Goal: Task Accomplishment & Management: Complete application form

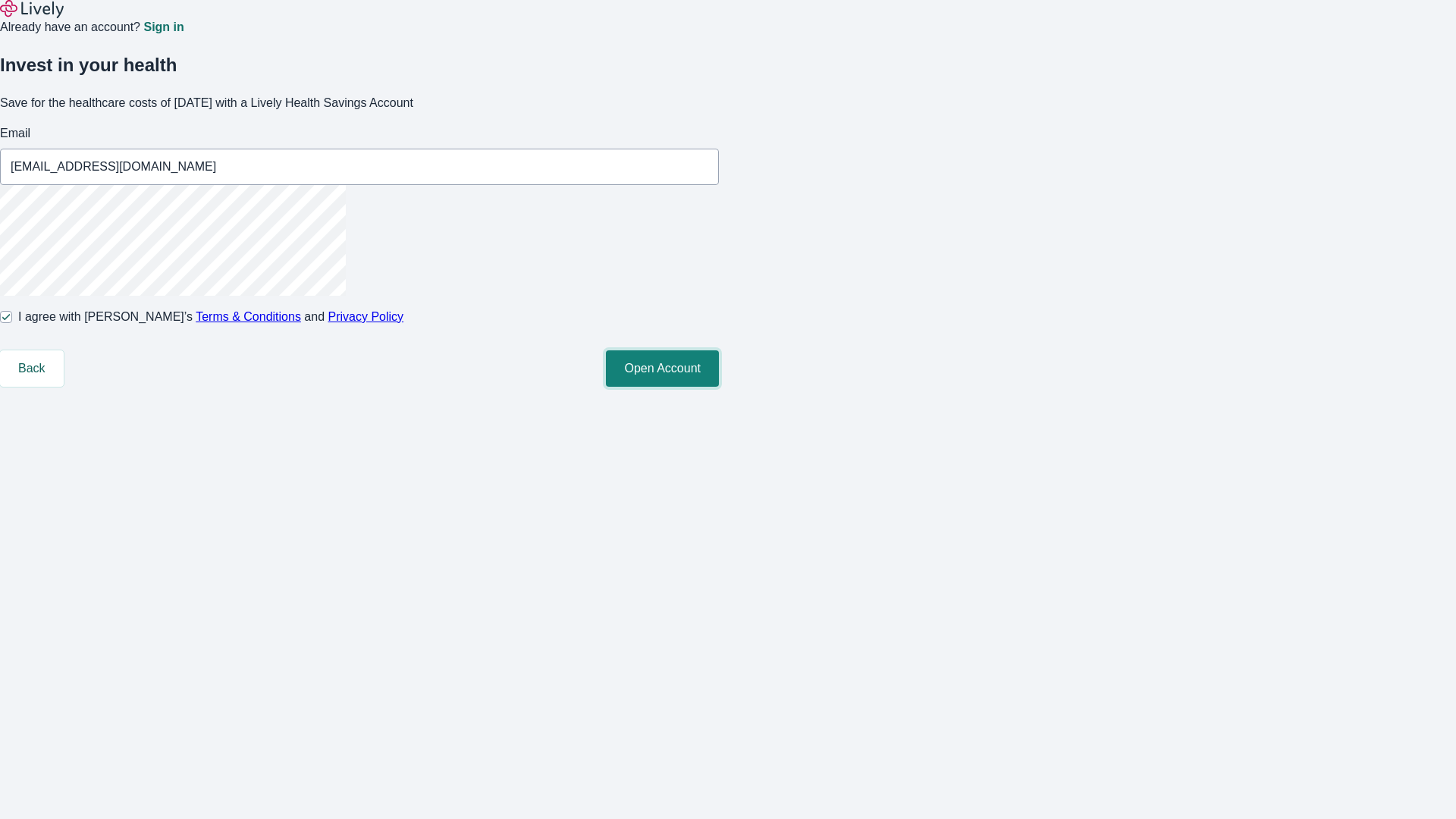
click at [719, 386] on button "Open Account" at bounding box center [662, 368] width 113 height 36
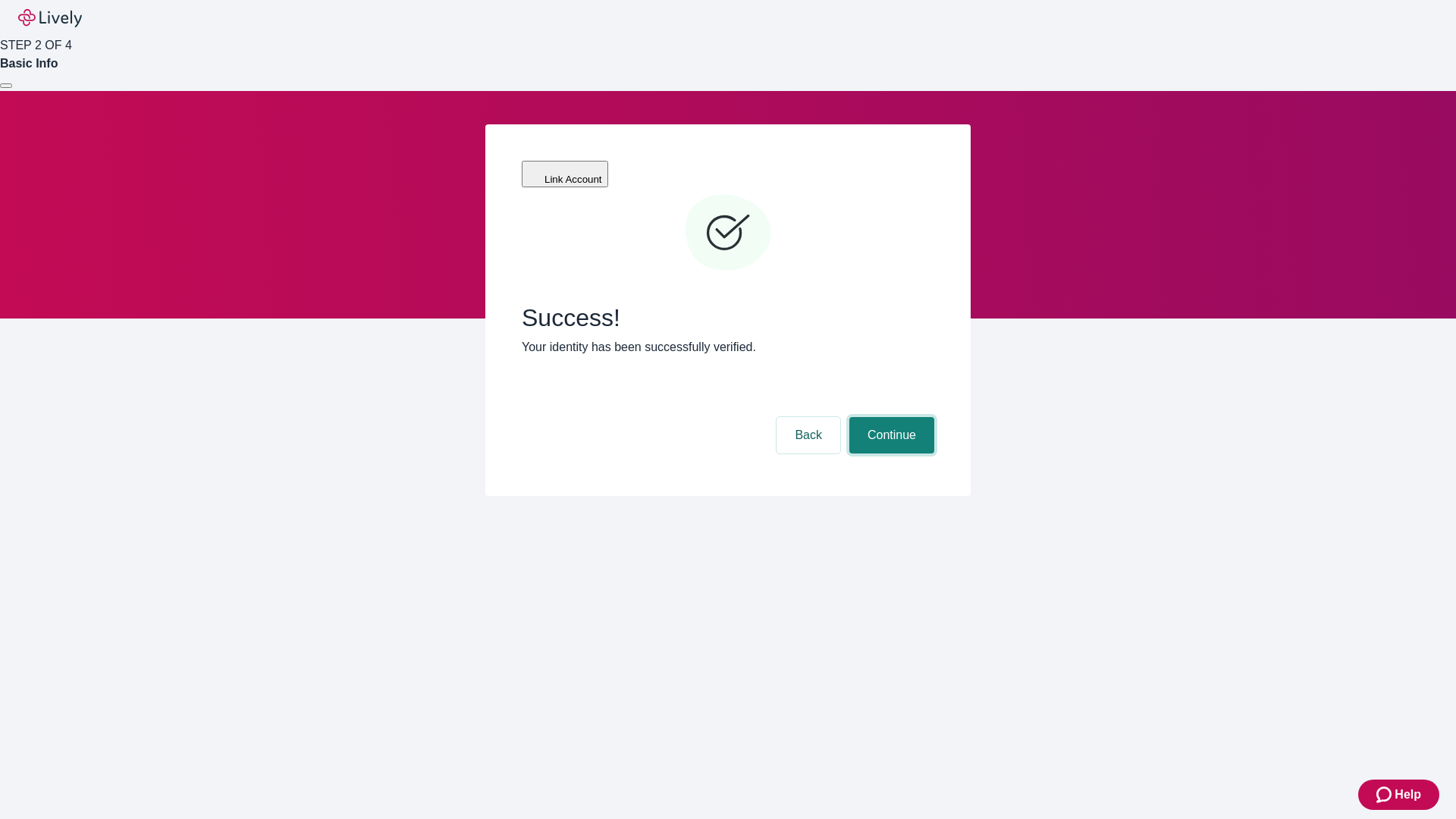
click at [890, 417] on button "Continue" at bounding box center [892, 435] width 85 height 36
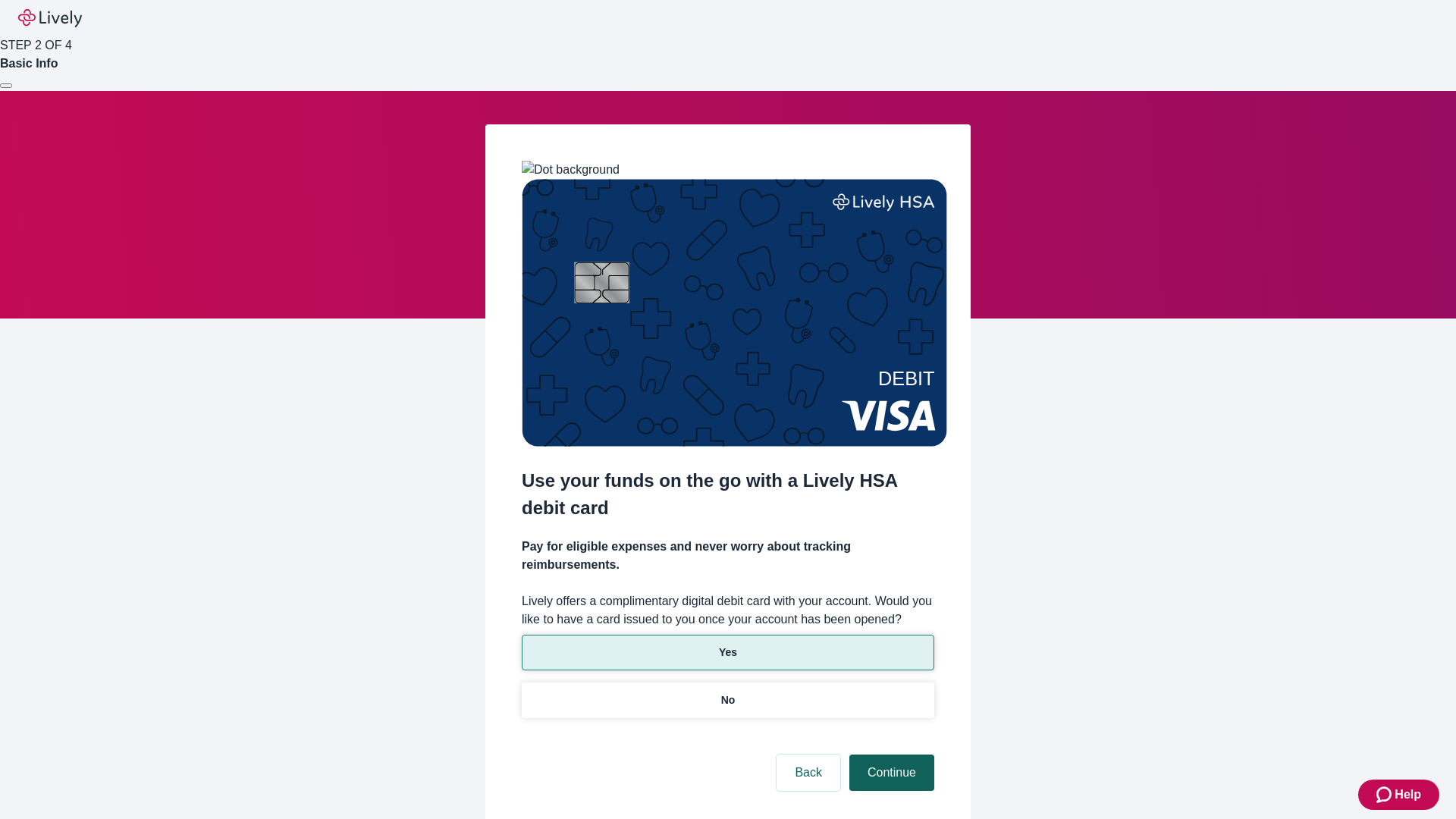
click at [727, 644] on p "Yes" at bounding box center [728, 652] width 18 height 16
click at [890, 754] on button "Continue" at bounding box center [892, 772] width 85 height 36
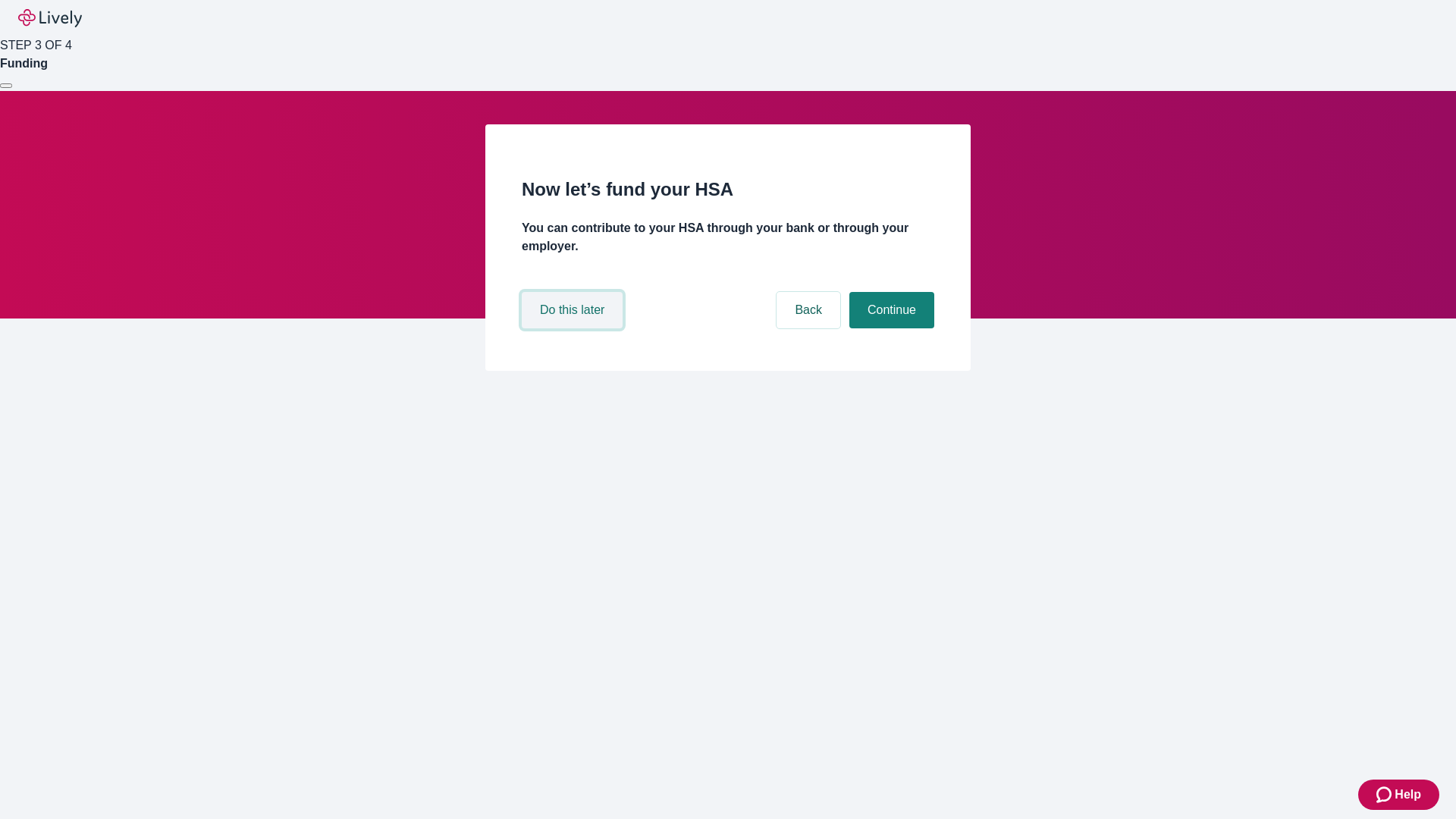
click at [574, 328] on button "Do this later" at bounding box center [573, 310] width 101 height 36
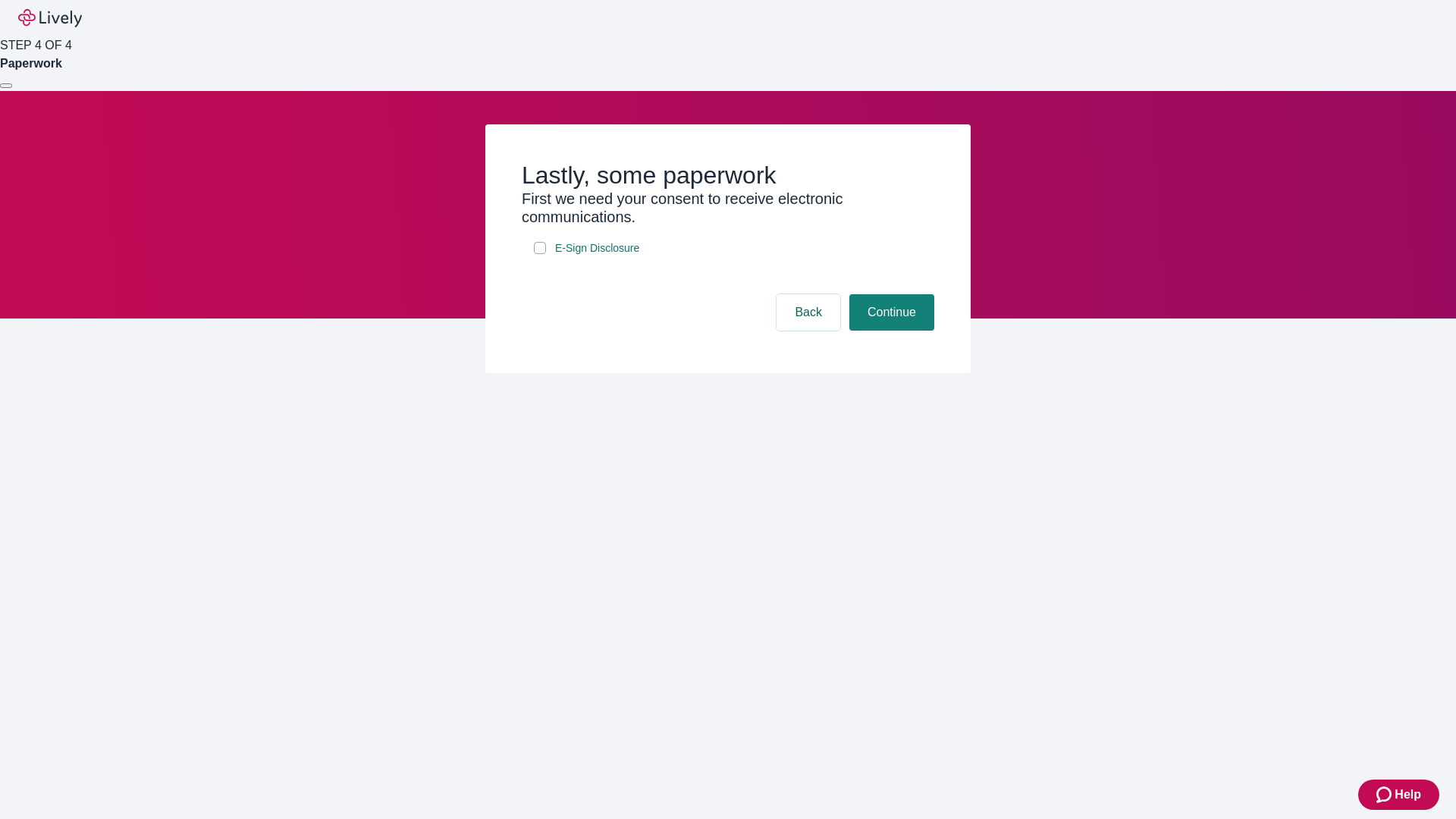
click at [540, 254] on input "E-Sign Disclosure" at bounding box center [539, 248] width 12 height 12
checkbox input "true"
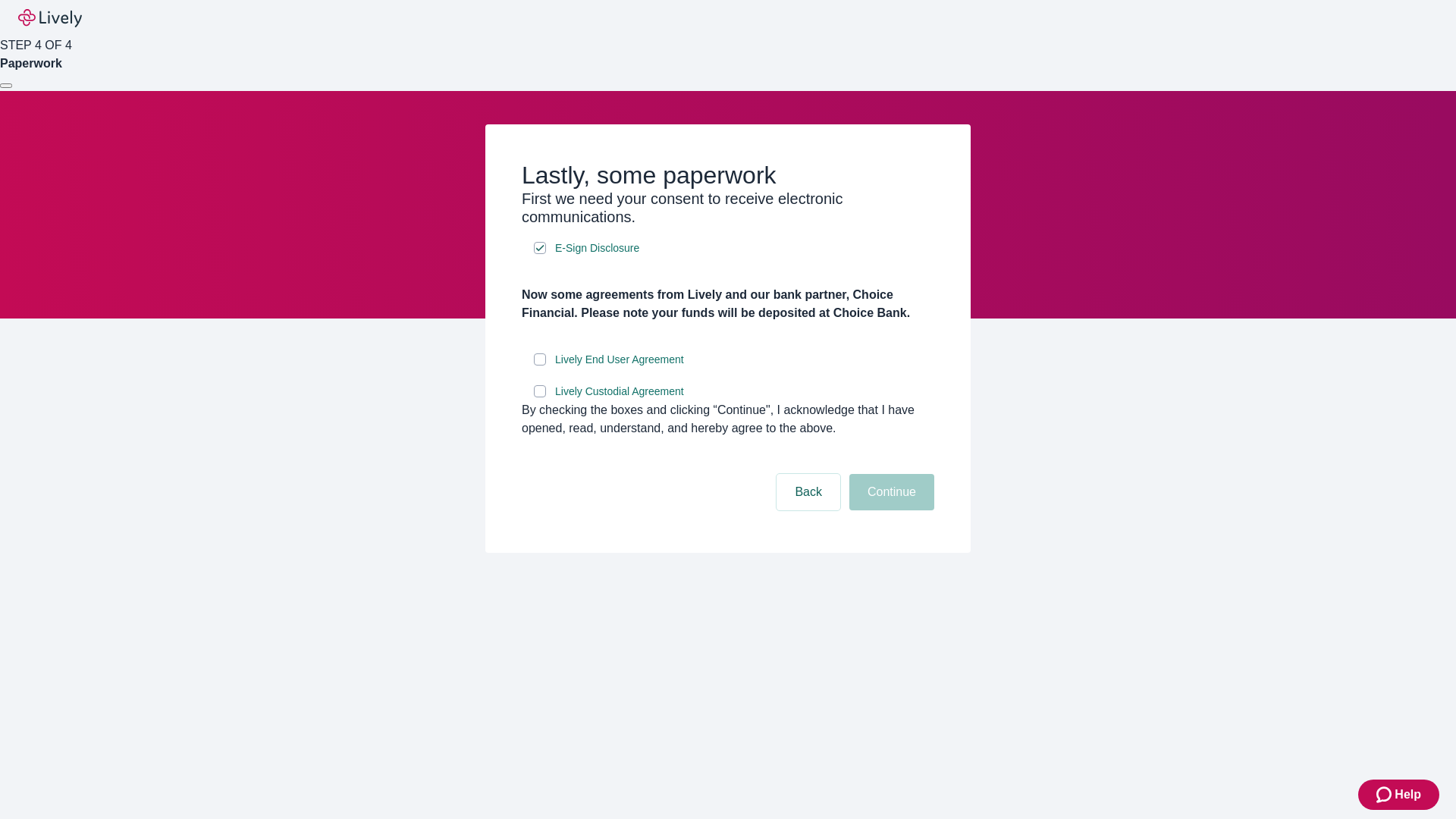
click at [540, 365] on input "Lively End User Agreement" at bounding box center [539, 359] width 12 height 12
checkbox input "true"
click at [540, 397] on input "Lively Custodial Agreement" at bounding box center [539, 390] width 12 height 12
checkbox input "true"
click at [890, 510] on button "Continue" at bounding box center [892, 492] width 85 height 36
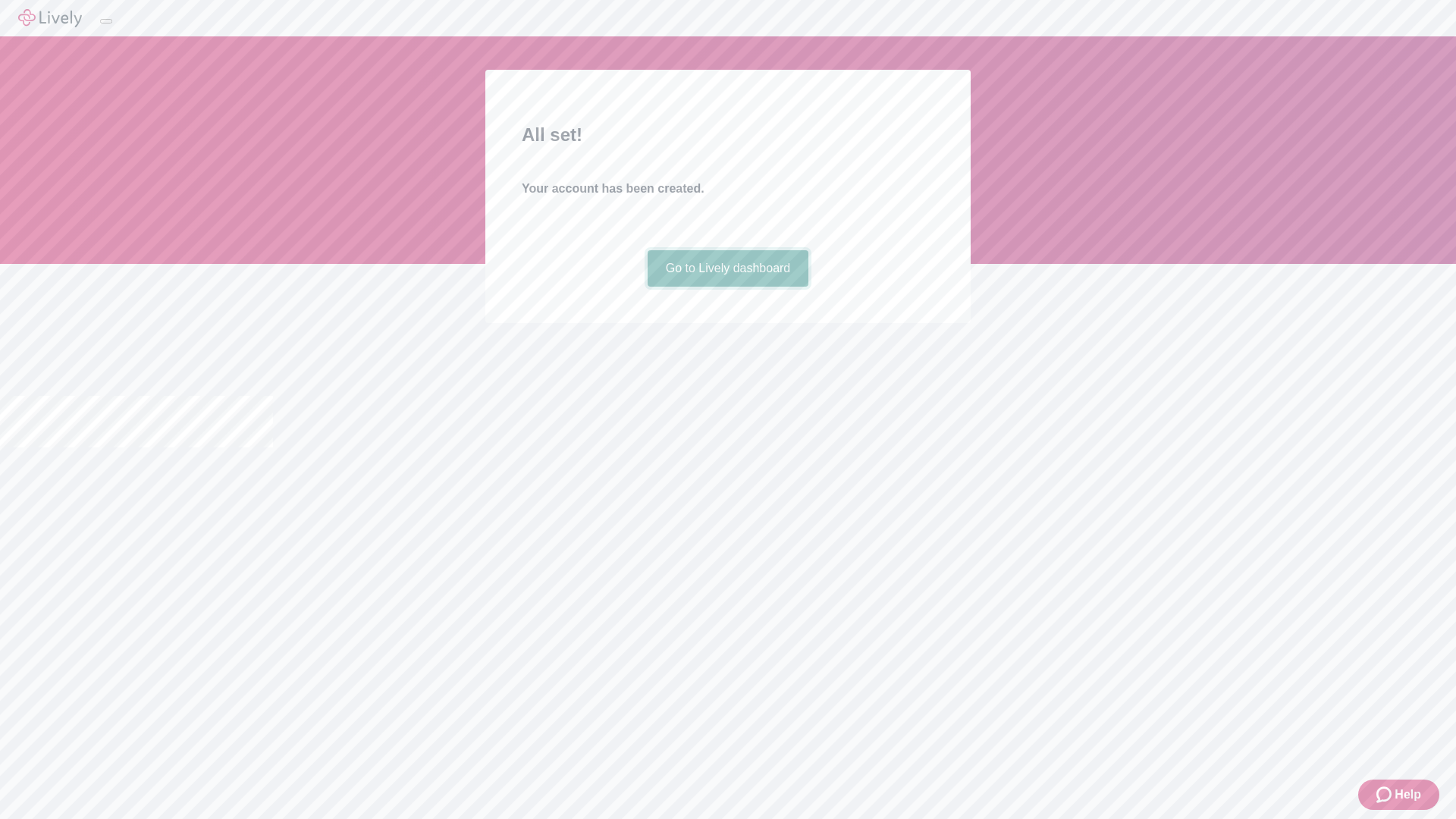
click at [727, 286] on link "Go to Lively dashboard" at bounding box center [728, 268] width 162 height 36
